Goal: Task Accomplishment & Management: Complete application form

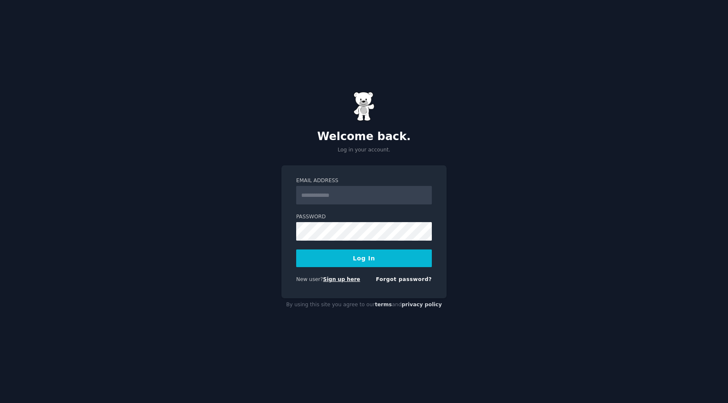
click at [344, 280] on link "Sign up here" at bounding box center [341, 280] width 37 height 6
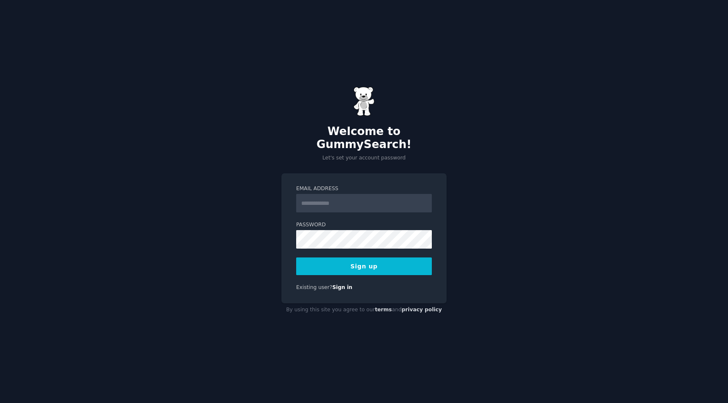
click at [319, 195] on input "Email Address" at bounding box center [364, 203] width 136 height 19
type input "**********"
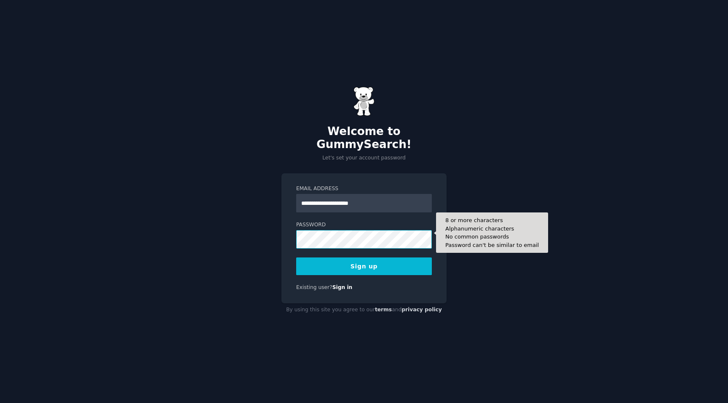
click at [296, 258] on button "Sign up" at bounding box center [364, 267] width 136 height 18
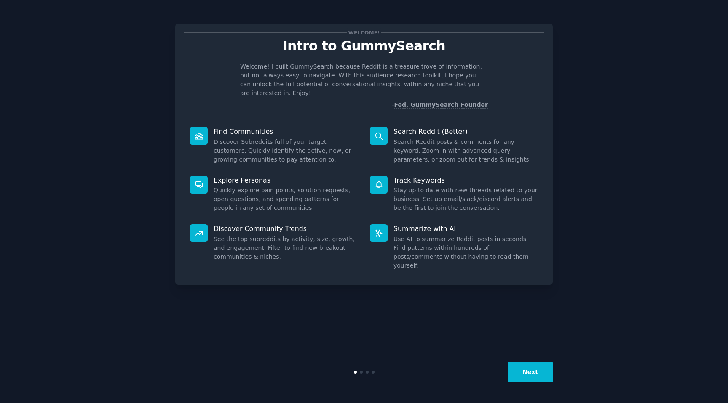
click at [530, 371] on button "Next" at bounding box center [529, 372] width 45 height 21
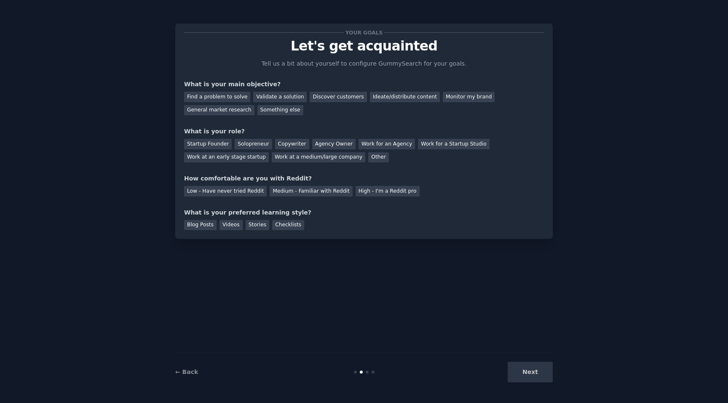
click at [530, 371] on div "Next" at bounding box center [490, 372] width 126 height 21
click at [521, 365] on div "Next" at bounding box center [490, 372] width 126 height 21
click at [295, 188] on div "Medium - Familiar with Reddit" at bounding box center [311, 191] width 83 height 11
click at [533, 374] on div "Next" at bounding box center [490, 372] width 126 height 21
click at [355, 188] on div "High - I'm a Reddit pro" at bounding box center [387, 191] width 64 height 11
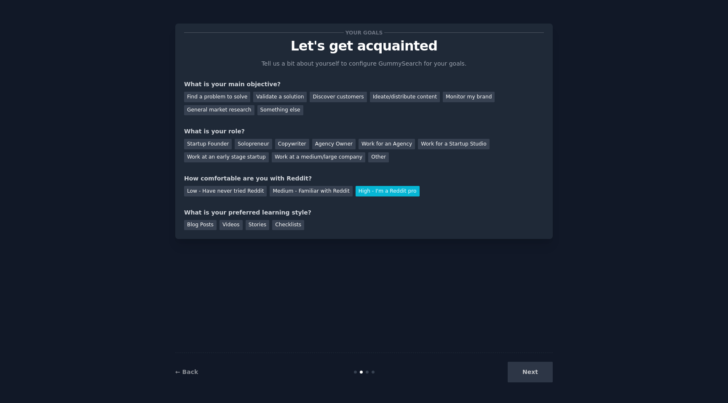
click at [537, 381] on div "Next" at bounding box center [490, 372] width 126 height 21
click at [284, 228] on div "Checklists" at bounding box center [288, 225] width 32 height 11
click at [265, 96] on div "Validate a solution" at bounding box center [279, 97] width 53 height 11
click at [286, 125] on div "Your goals Let's get acquainted Tell us a bit about yourself to configure Gummy…" at bounding box center [364, 131] width 360 height 198
click at [286, 150] on div "Startup Founder Solopreneur Copywriter Agency Owner Work for an Agency Work for…" at bounding box center [364, 149] width 360 height 27
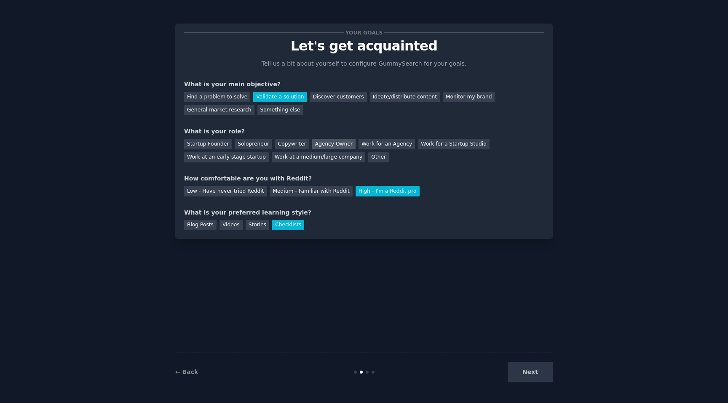
click at [322, 146] on div "Agency Owner" at bounding box center [333, 144] width 43 height 11
click at [537, 377] on button "Next" at bounding box center [529, 372] width 45 height 21
